Goal: Task Accomplishment & Management: Use online tool/utility

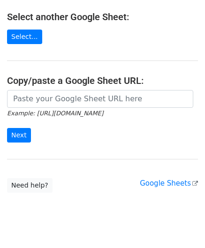
scroll to position [123, 0]
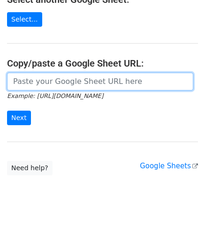
click at [50, 80] on input "url" at bounding box center [100, 82] width 186 height 18
paste input "https://docs.google.com/spreadsheets/d/1oIeJeg1RFBTRR23pWcvpJgAujPsblKzZupo2Y5O…"
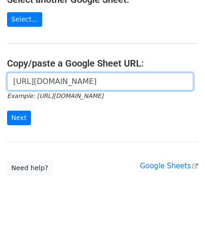
scroll to position [0, 199]
type input "https://docs.google.com/spreadsheets/d/1oIeJeg1RFBTRR23pWcvpJgAujPsblKzZupo2Y5O…"
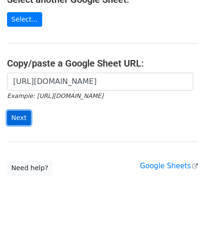
click at [20, 116] on input "Next" at bounding box center [19, 118] width 24 height 15
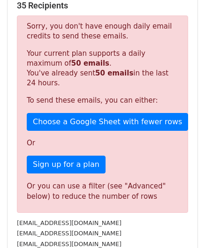
scroll to position [316, 0]
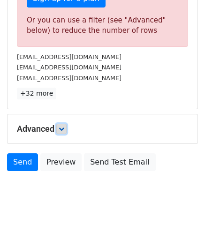
click at [64, 127] on icon at bounding box center [62, 129] width 6 height 6
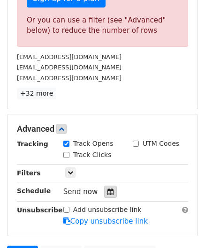
click at [107, 191] on icon at bounding box center [110, 191] width 6 height 7
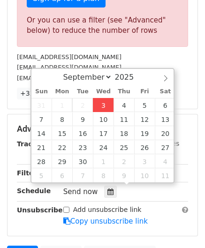
type input "[DATE] 12:00"
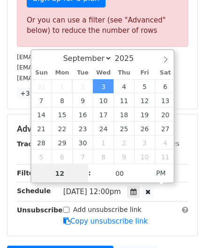
scroll to position [0, 0]
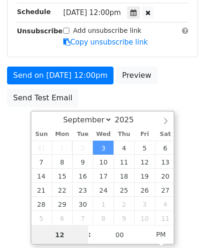
paste input "6"
type input "6"
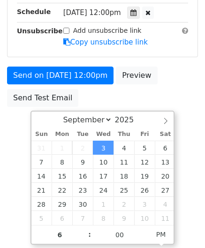
type input "[DATE] 18:00"
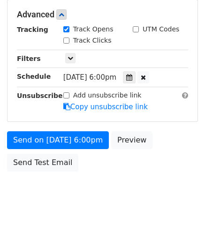
scroll to position [430, 0]
